Goal: Transaction & Acquisition: Subscribe to service/newsletter

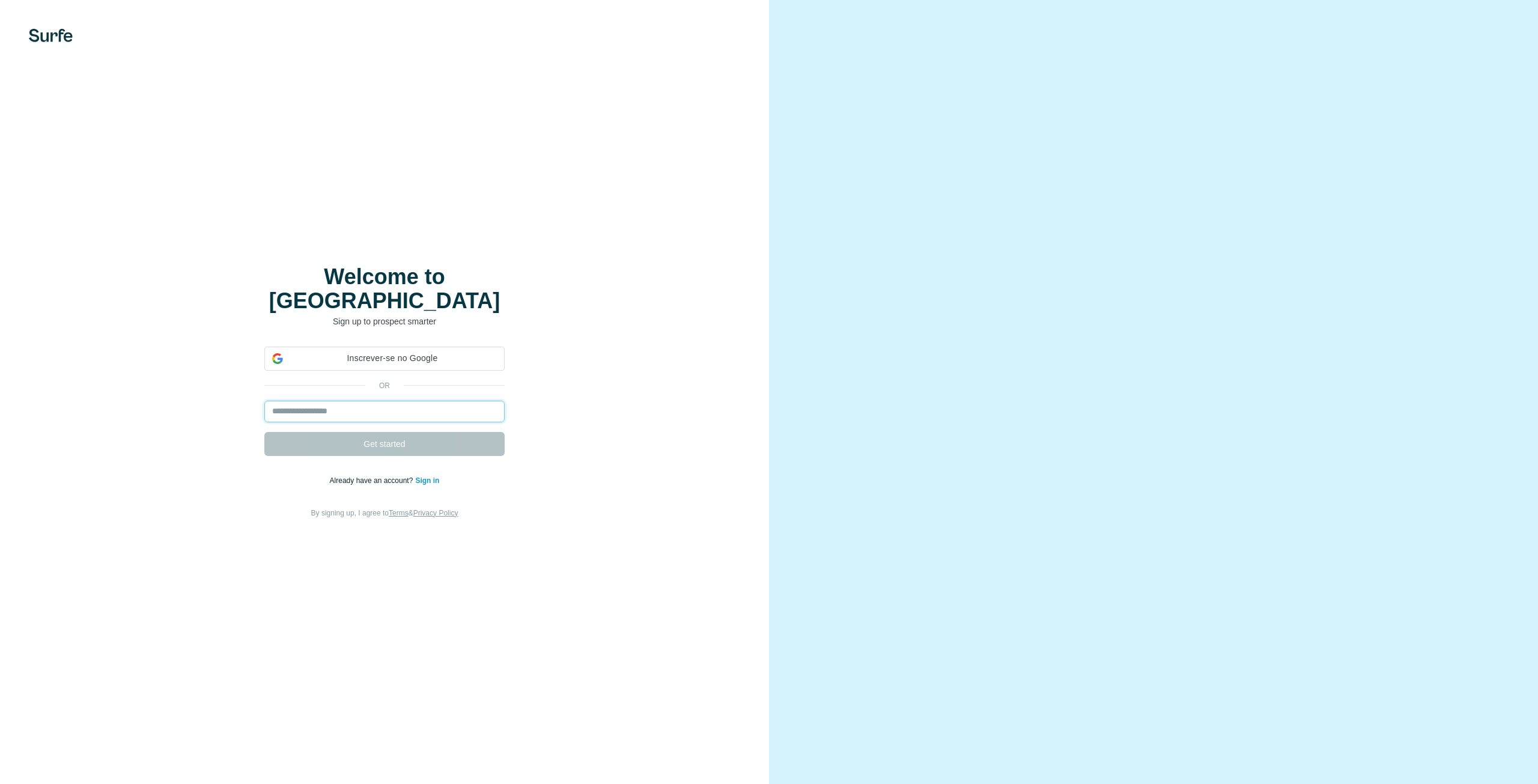
drag, startPoint x: 0, startPoint y: 0, endPoint x: 465, endPoint y: 390, distance: 606.9
click at [422, 401] on input "email" at bounding box center [384, 411] width 240 height 21
click at [396, 400] on input "email" at bounding box center [384, 411] width 240 height 21
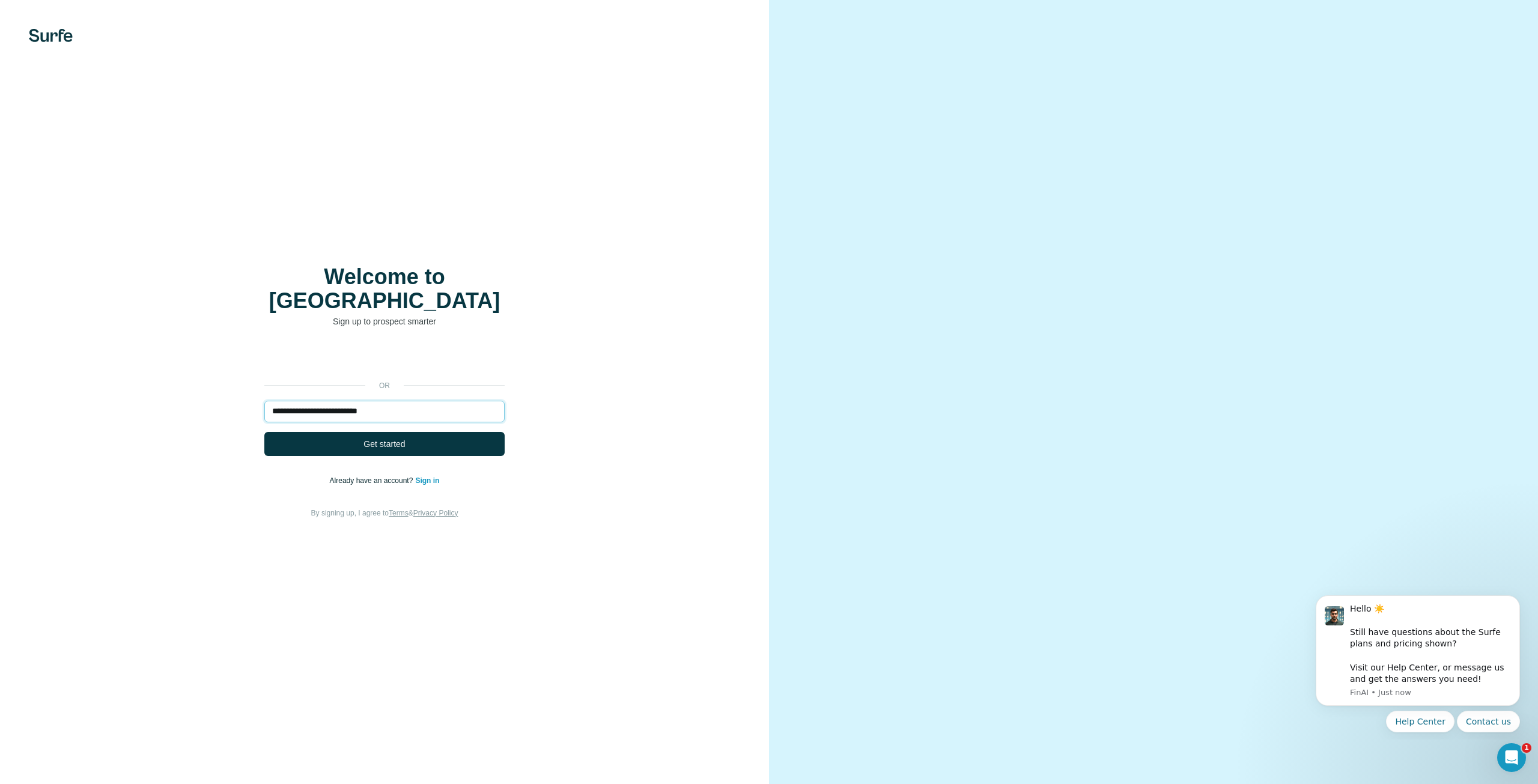
type input "**********"
click at [401, 438] on span "Get started" at bounding box center [384, 443] width 41 height 12
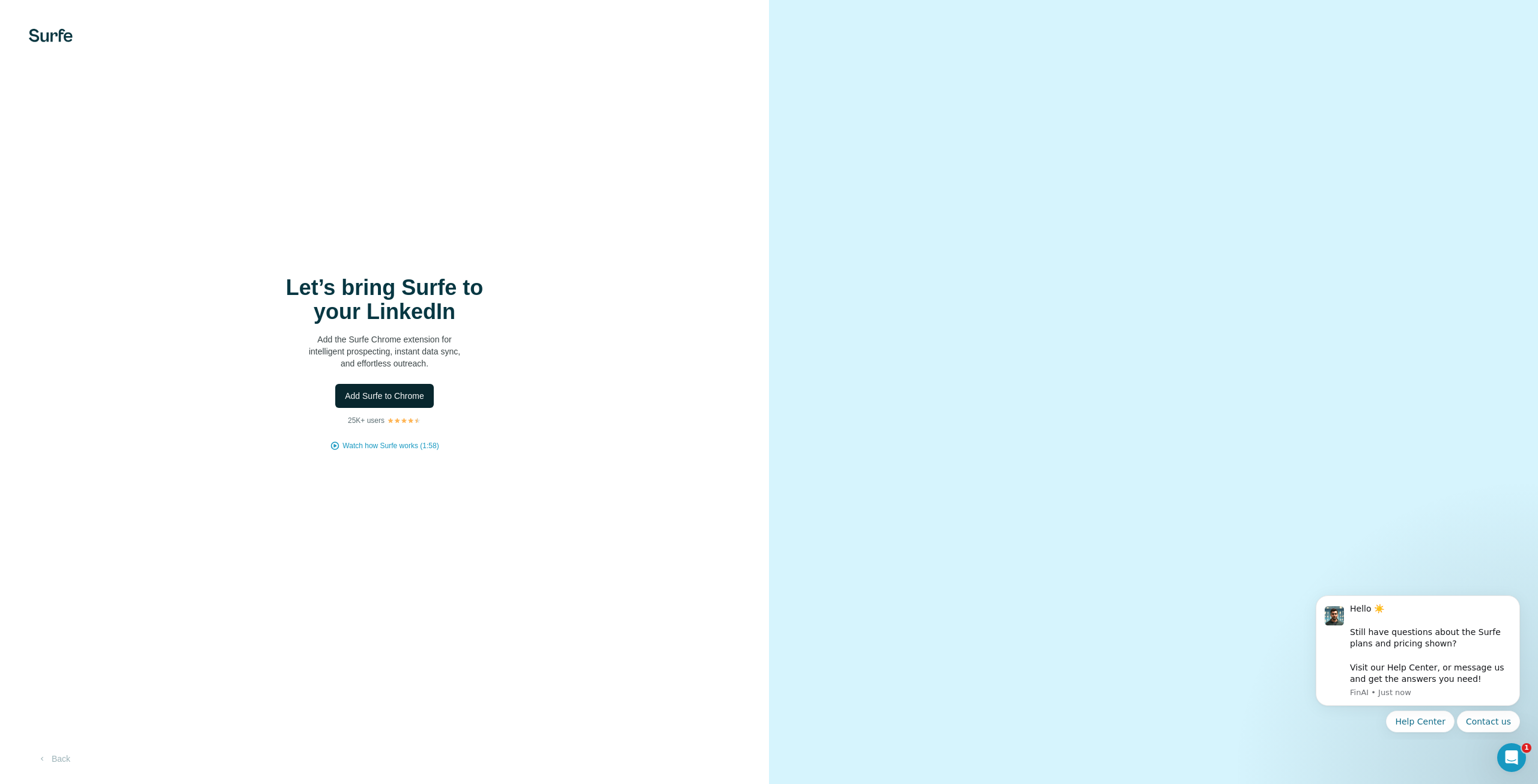
click at [399, 392] on span "Add Surfe to Chrome" at bounding box center [384, 395] width 79 height 12
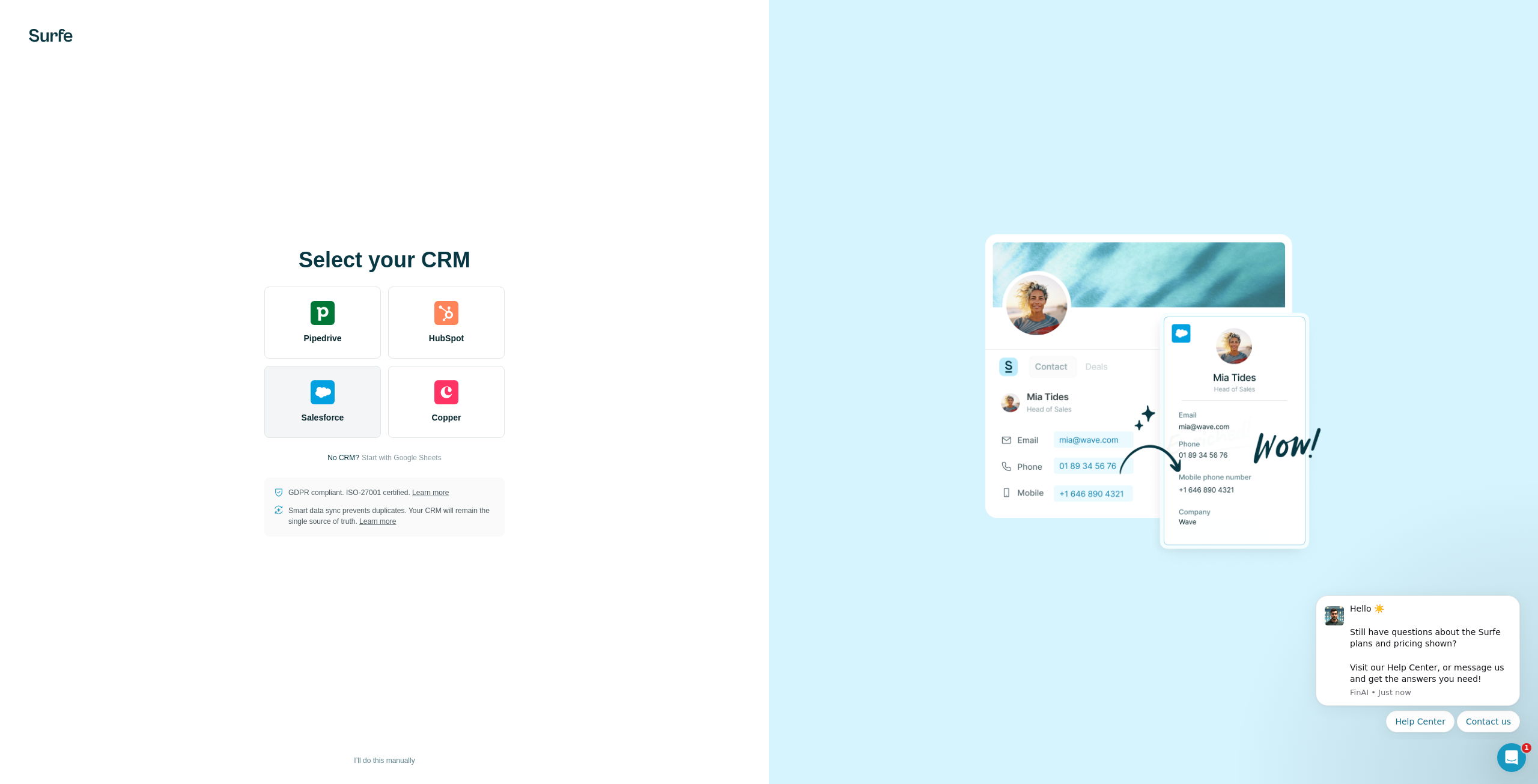
click at [327, 427] on div "Salesforce" at bounding box center [322, 401] width 117 height 72
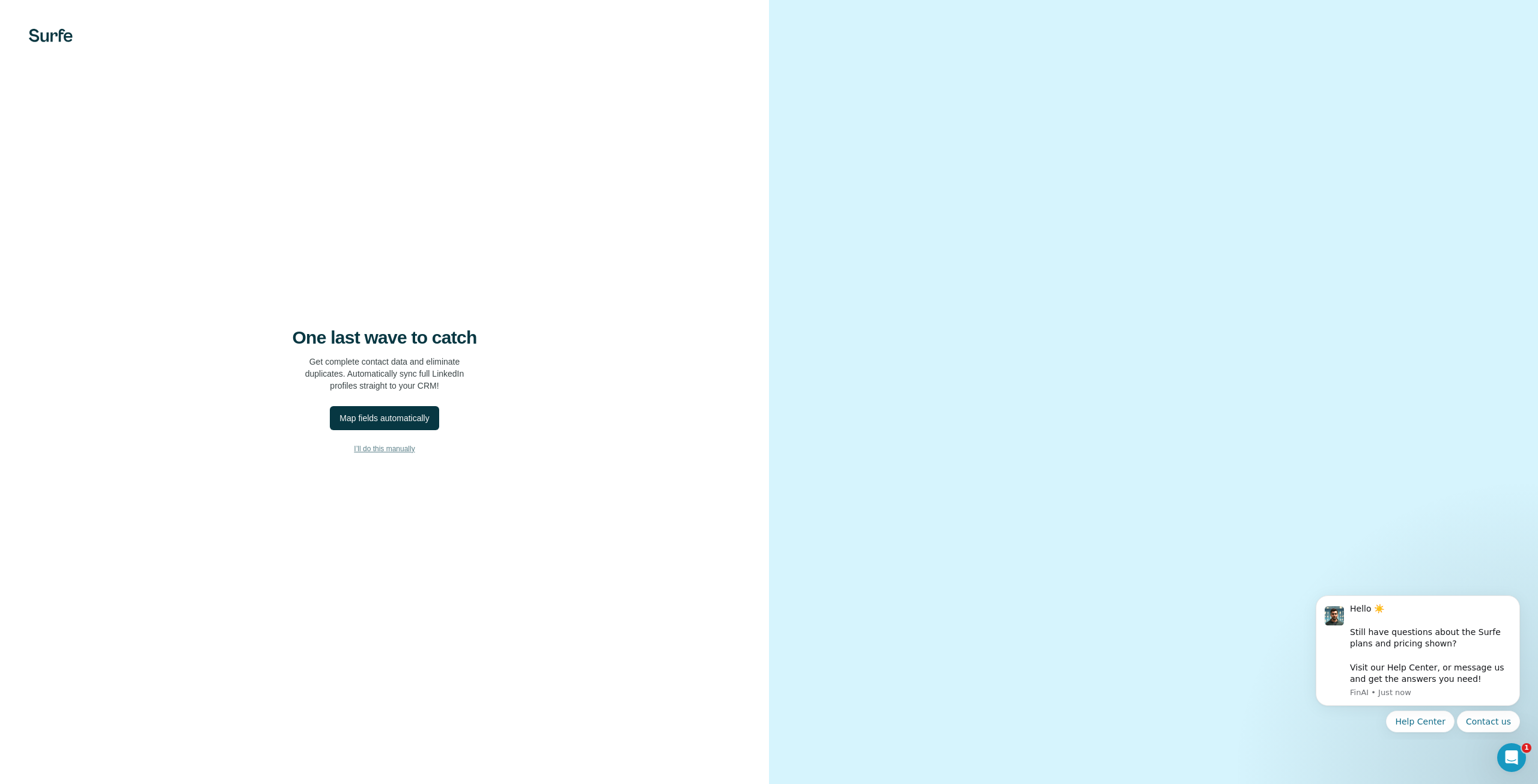
click at [365, 450] on span "I’ll do this manually" at bounding box center [384, 449] width 61 height 11
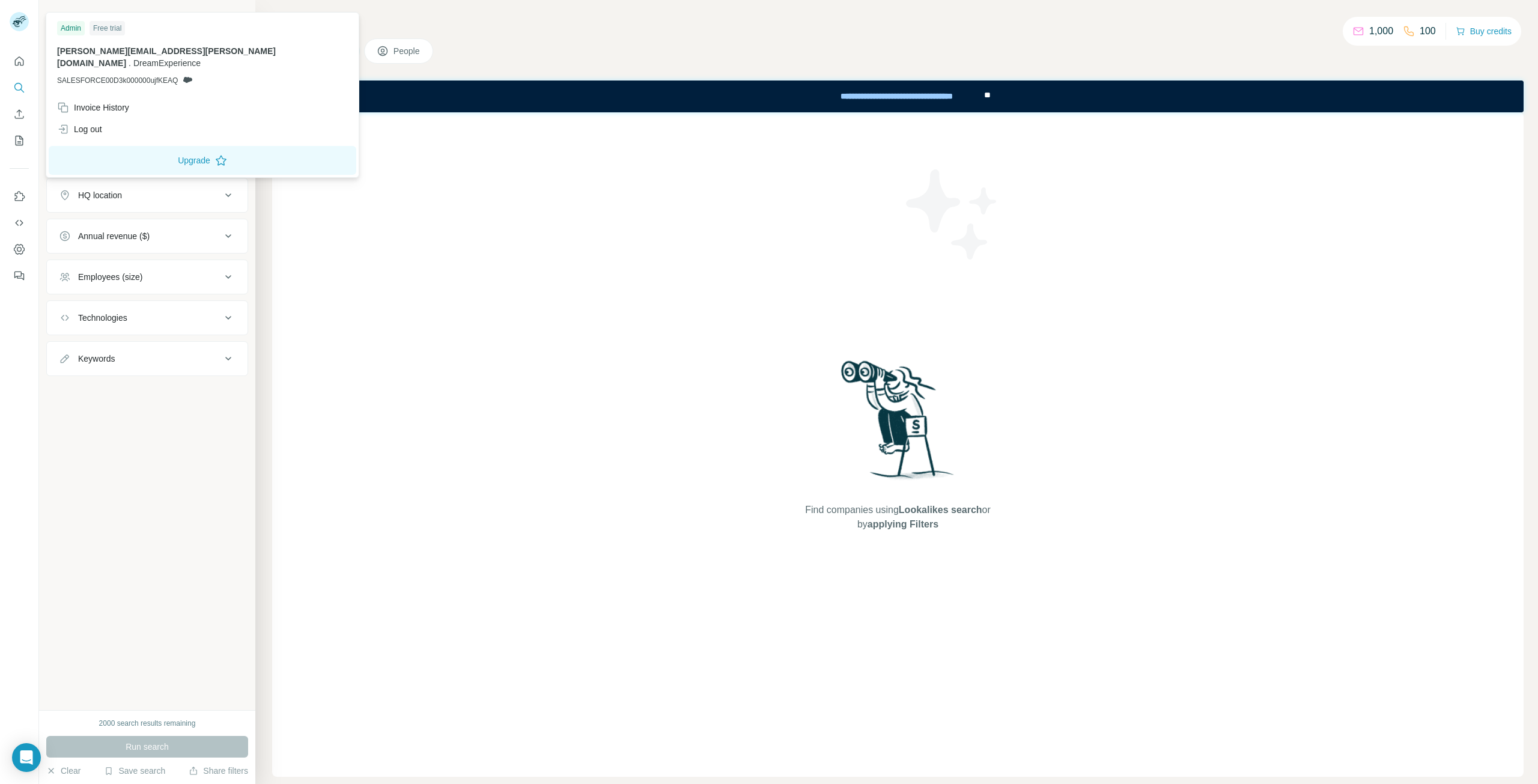
click at [26, 21] on rect at bounding box center [20, 21] width 20 height 20
drag, startPoint x: 131, startPoint y: 49, endPoint x: 153, endPoint y: 52, distance: 22.2
click at [153, 52] on span "[PERSON_NAME][EMAIL_ADDRESS][PERSON_NAME][DOMAIN_NAME]" at bounding box center [166, 57] width 219 height 21
click at [202, 56] on p "[PERSON_NAME][EMAIL_ADDRESS][PERSON_NAME][DOMAIN_NAME] . DreamExperience" at bounding box center [203, 57] width 291 height 24
click at [201, 58] on span "DreamExperience" at bounding box center [166, 62] width 67 height 10
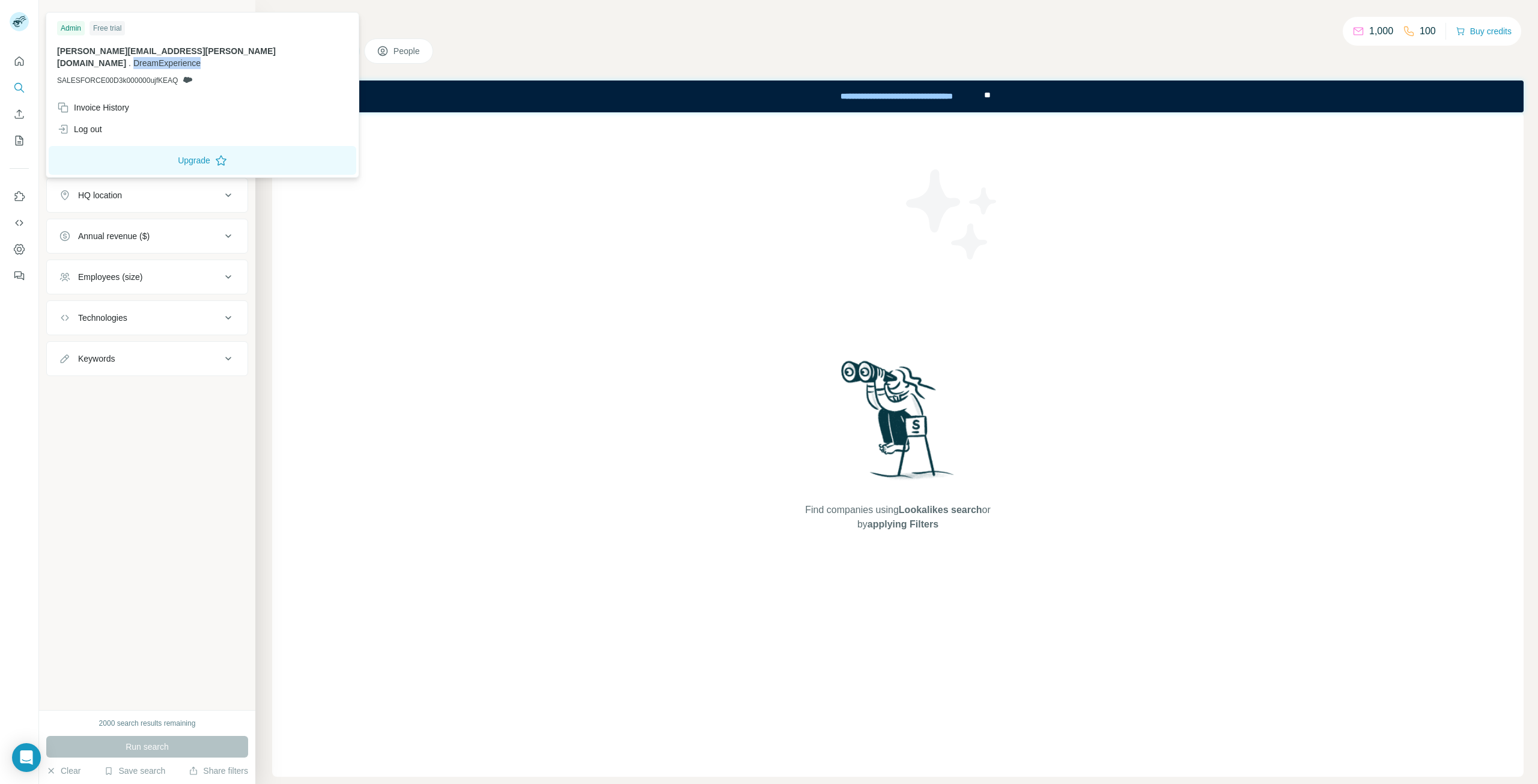
click at [201, 58] on span "DreamExperience" at bounding box center [166, 62] width 67 height 10
click at [154, 62] on div "[PERSON_NAME][EMAIL_ADDRESS][PERSON_NAME][DOMAIN_NAME] . DreamExperience SALESF…" at bounding box center [203, 66] width 291 height 41
click at [149, 75] on span "SALESFORCE00D3k000000ujfKEAQ" at bounding box center [117, 80] width 120 height 11
click at [281, 202] on div "Find companies using Lookalikes search or by applying Filters" at bounding box center [897, 444] width 1252 height 664
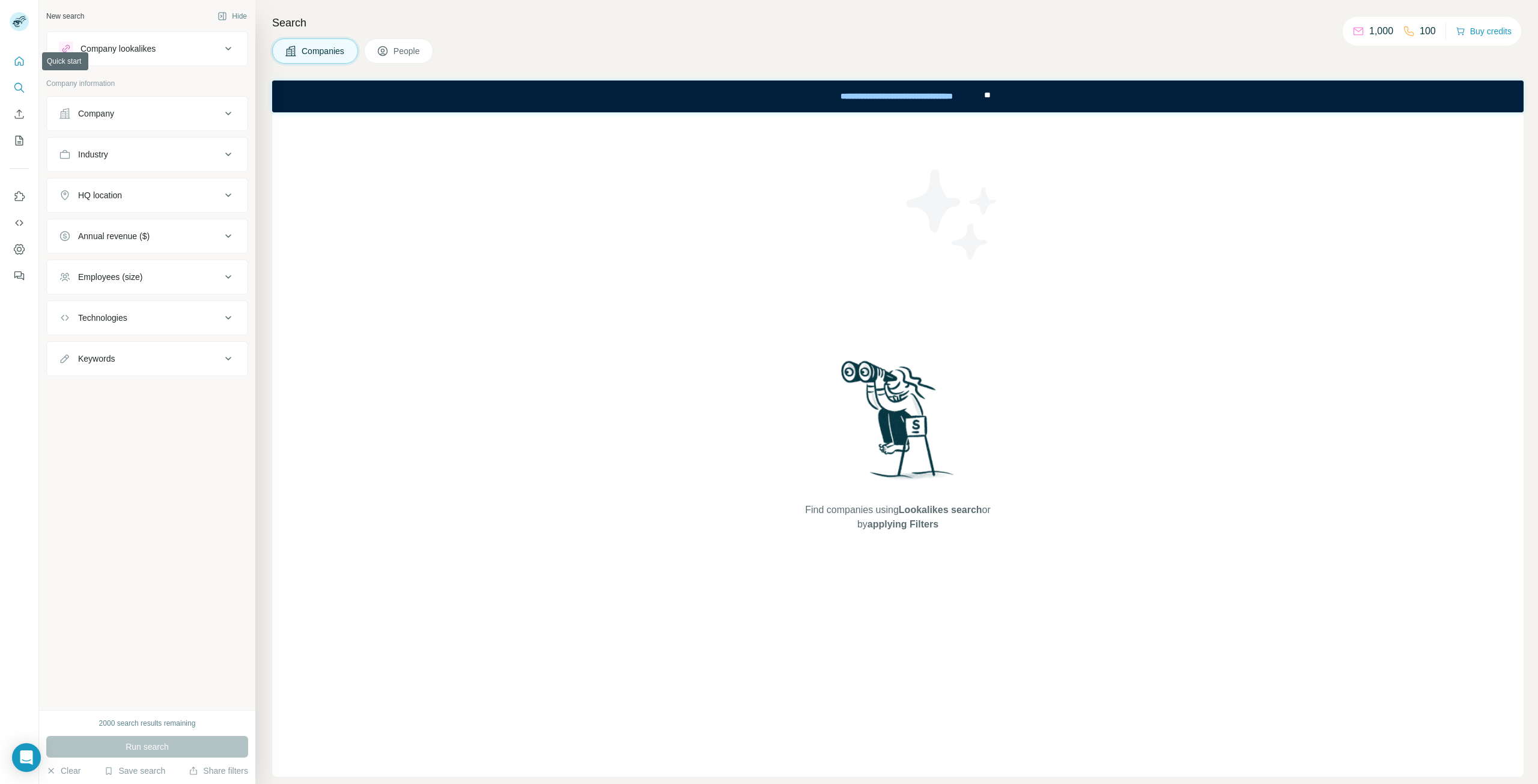
click at [13, 54] on button "Quick start" at bounding box center [20, 62] width 20 height 21
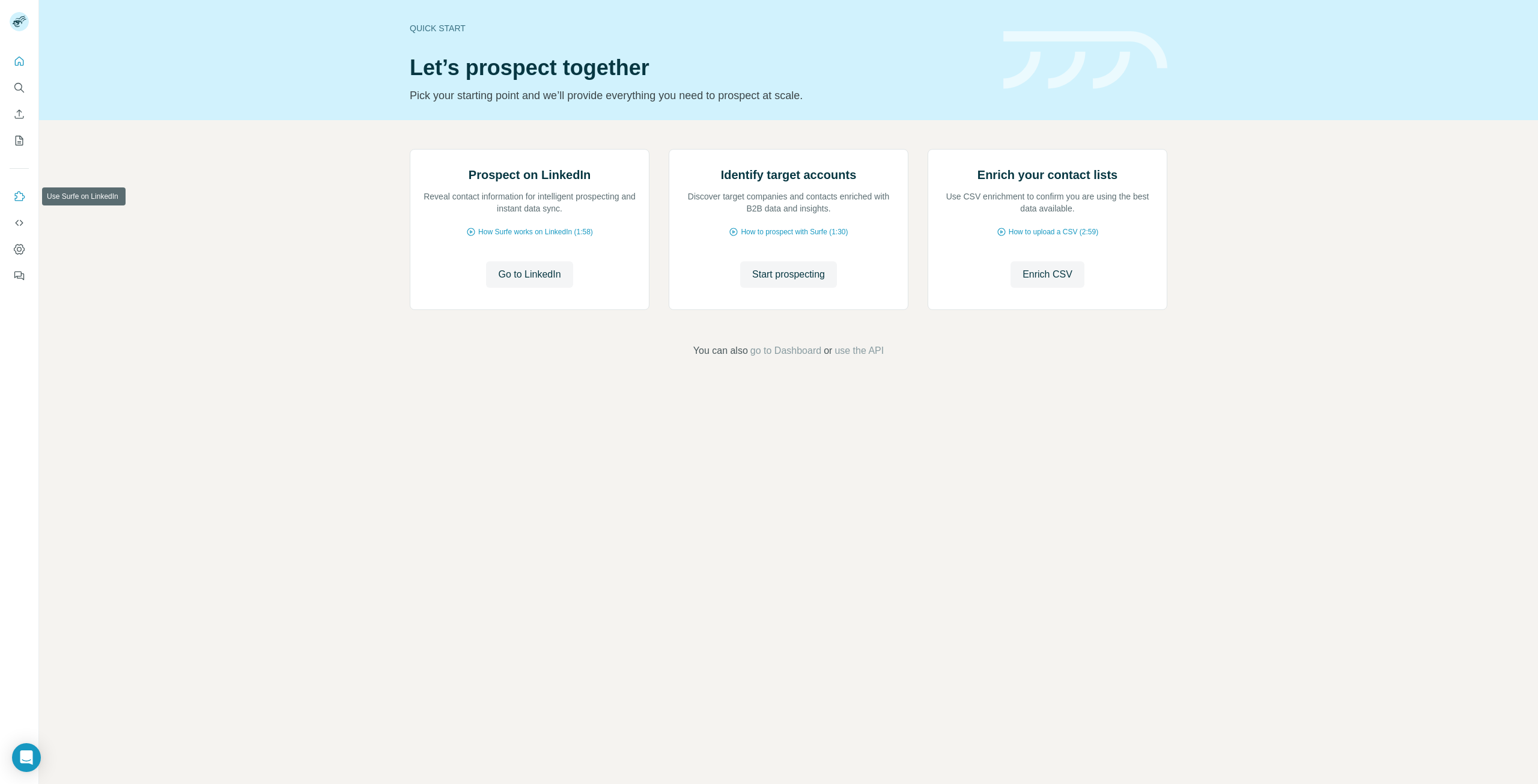
click at [21, 199] on icon "Use Surfe on LinkedIn" at bounding box center [19, 195] width 12 height 12
click at [23, 246] on icon "Dashboard" at bounding box center [19, 248] width 11 height 10
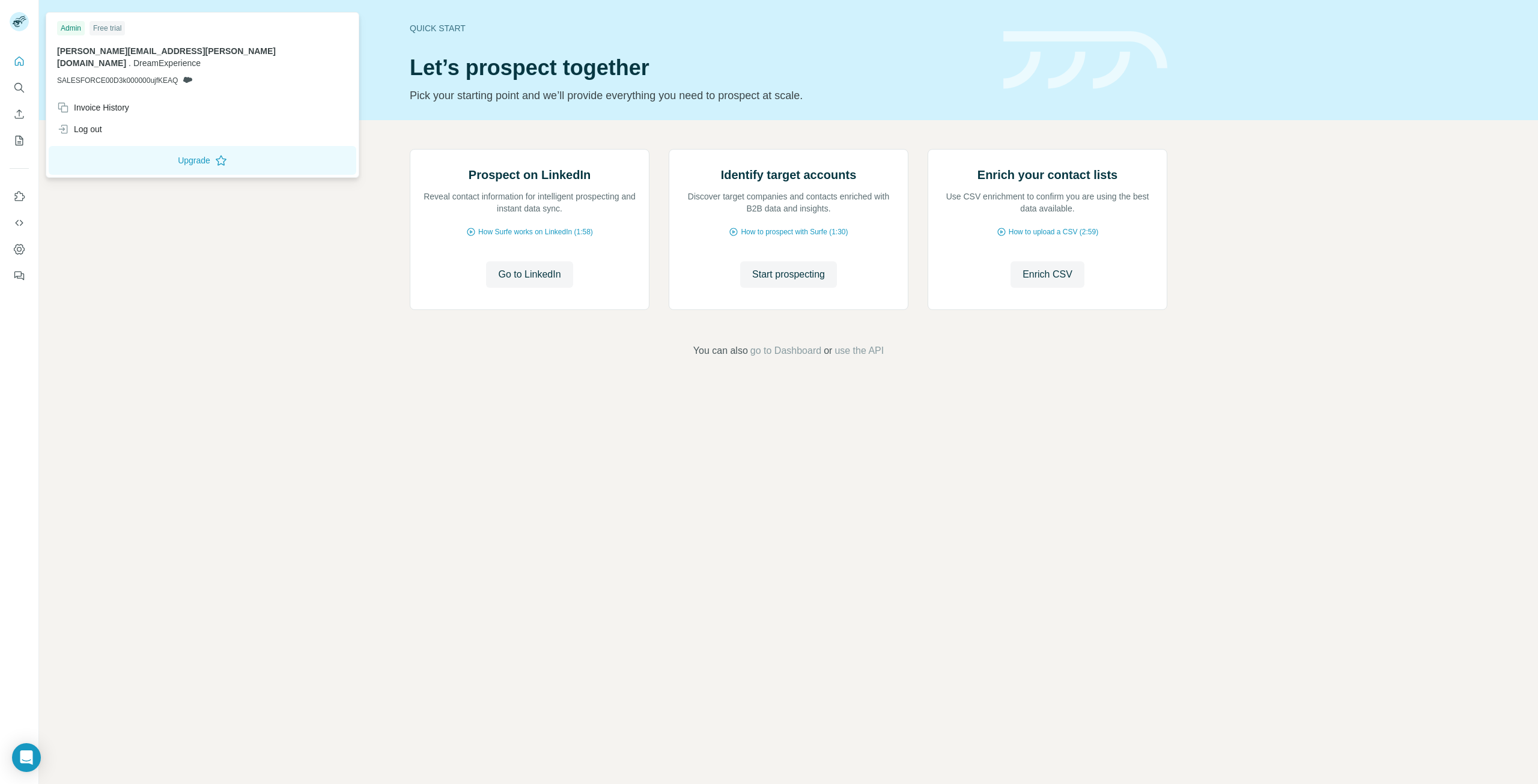
click at [134, 48] on span "[PERSON_NAME][EMAIL_ADDRESS][PERSON_NAME][DOMAIN_NAME]" at bounding box center [166, 57] width 219 height 21
click at [66, 75] on span "SALESFORCE00D3k000000ujfKEAQ" at bounding box center [117, 80] width 120 height 11
drag, startPoint x: 57, startPoint y: 68, endPoint x: 182, endPoint y: 65, distance: 125.0
click at [182, 75] on p "SALESFORCE00D3k000000ujfKEAQ" at bounding box center [203, 80] width 291 height 11
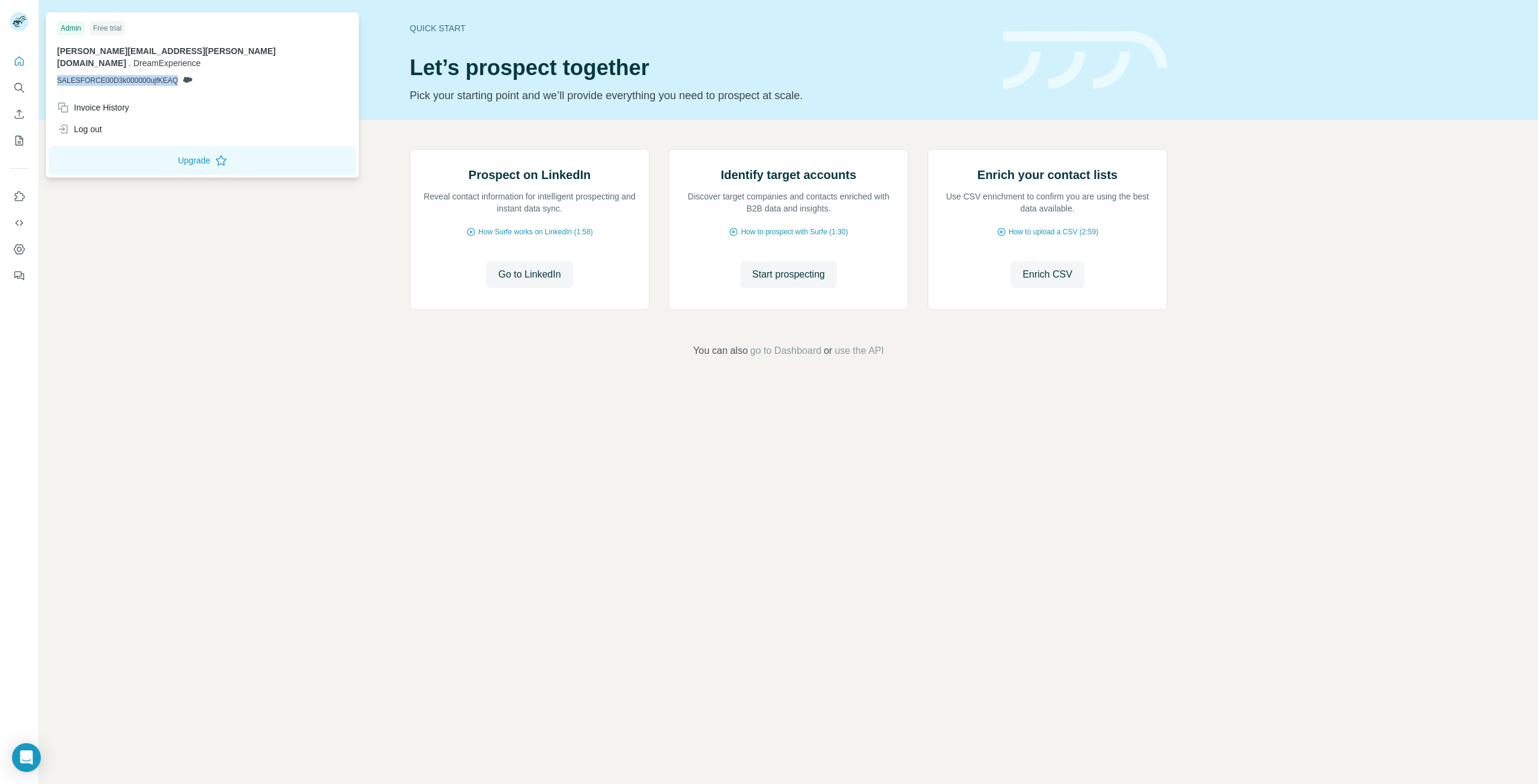
click at [181, 78] on div "Admin Free trial [PERSON_NAME][EMAIL_ADDRESS][PERSON_NAME][DOMAIN_NAME] . Dream…" at bounding box center [203, 56] width 308 height 82
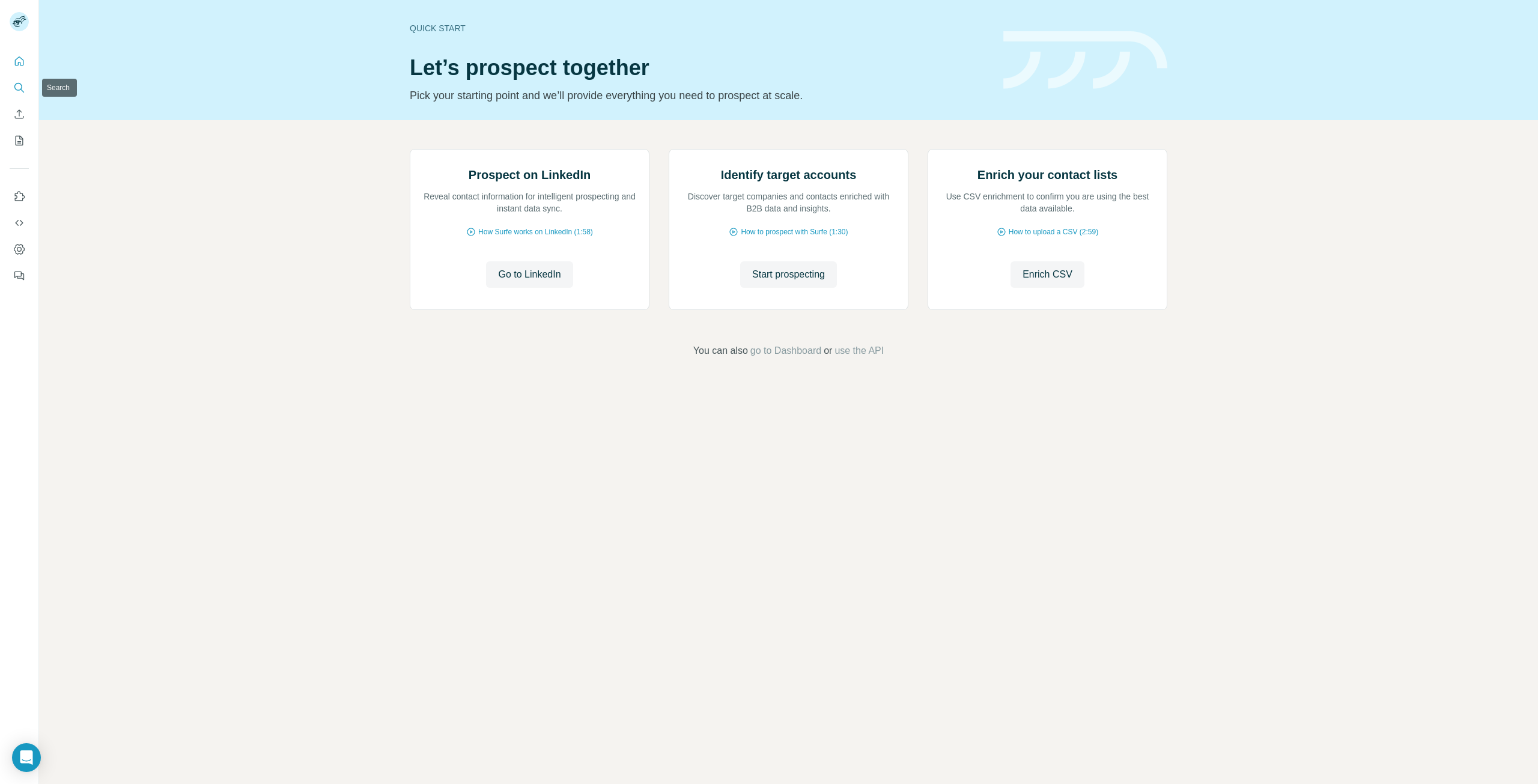
click at [15, 87] on icon "Search" at bounding box center [18, 87] width 8 height 8
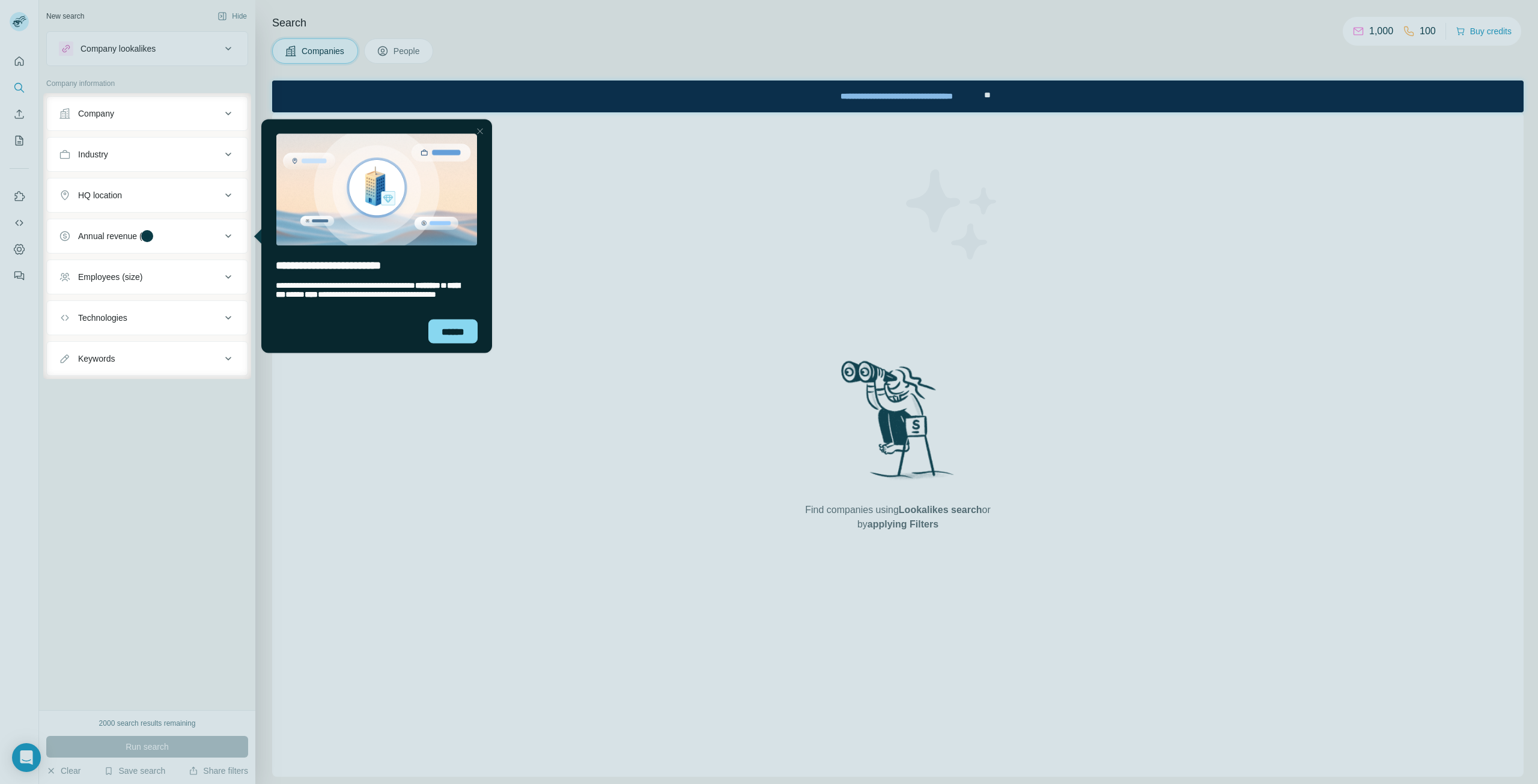
click at [481, 129] on div at bounding box center [480, 131] width 14 height 14
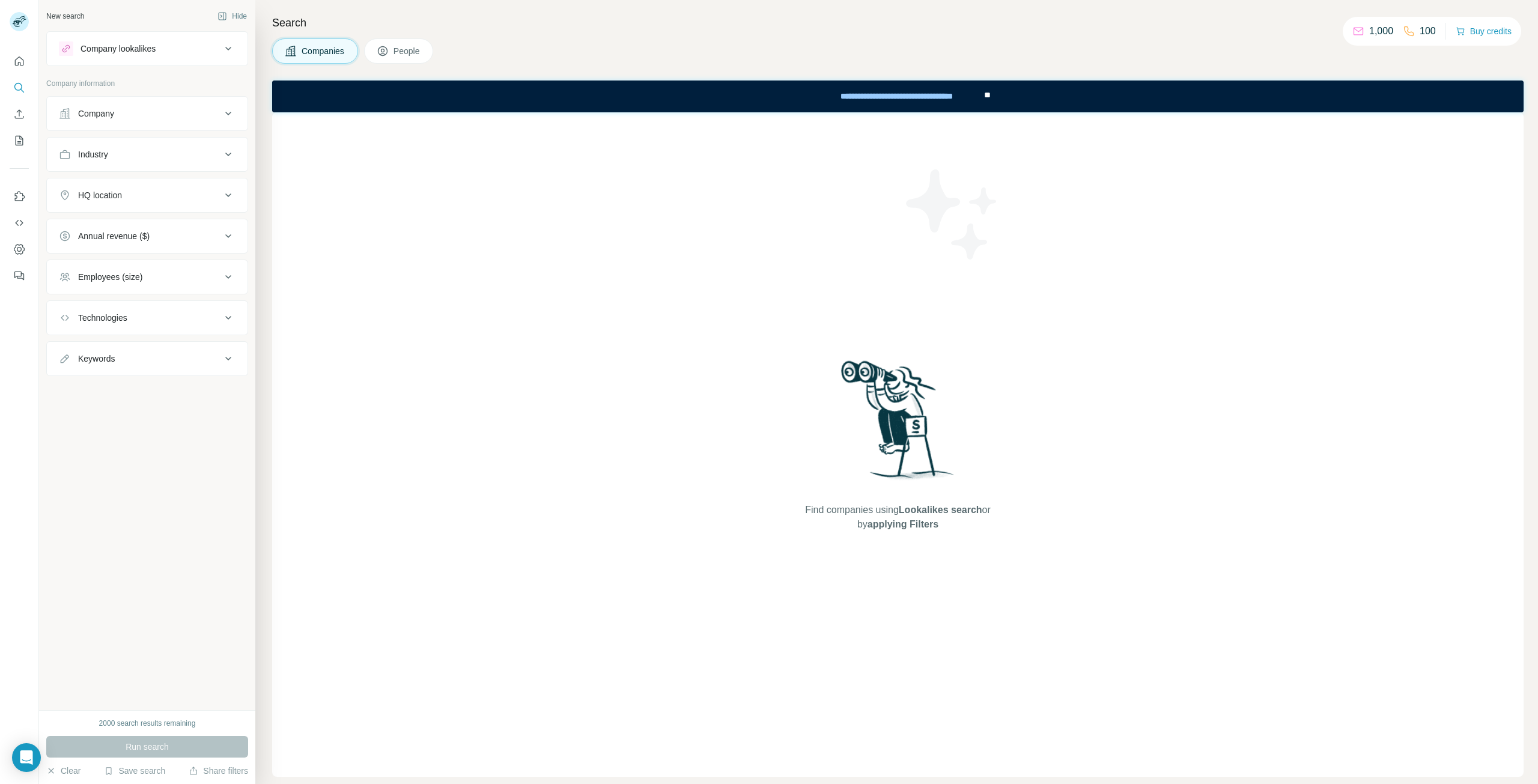
click at [558, 67] on div "Search Companies People Find companies using Lookalikes search or by applying F…" at bounding box center [897, 392] width 1283 height 784
click at [420, 244] on div "Find companies using Lookalikes search or by applying Filters" at bounding box center [897, 444] width 1252 height 664
